Goal: Navigation & Orientation: Find specific page/section

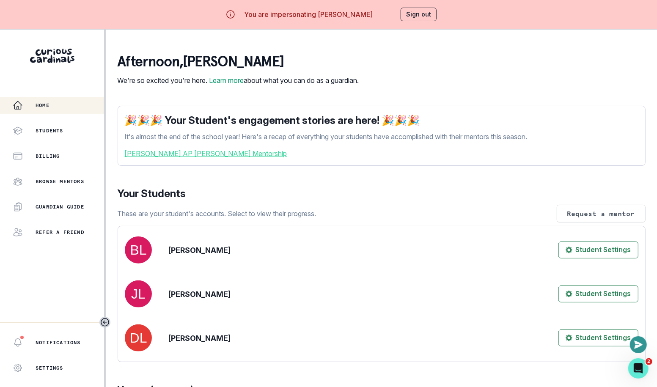
click at [203, 159] on link "[PERSON_NAME] AP [PERSON_NAME] Mentorship" at bounding box center [382, 153] width 514 height 10
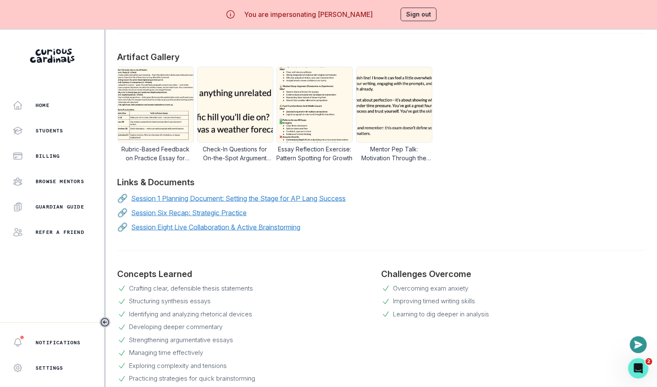
scroll to position [617, 0]
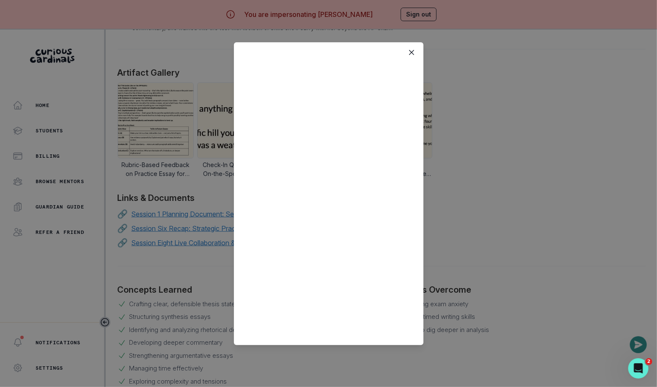
click at [478, 106] on div at bounding box center [328, 193] width 657 height 387
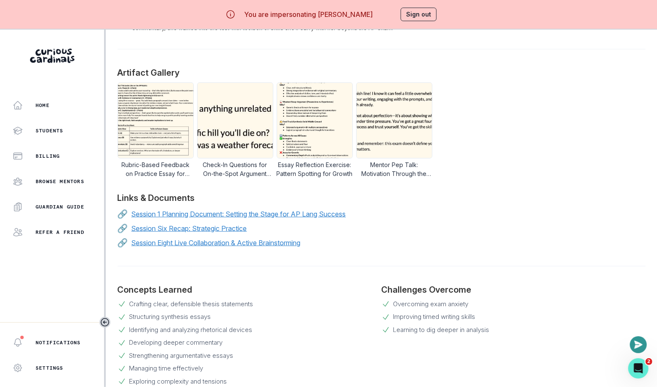
click at [478, 106] on div at bounding box center [328, 193] width 657 height 387
click at [420, 14] on button "Sign out" at bounding box center [419, 15] width 36 height 14
